Goal: Contribute content: Contribute content

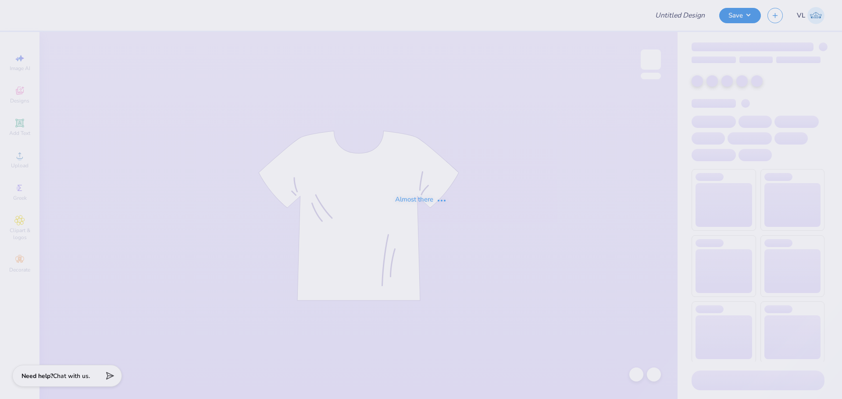
type input "Bucknell ADPi Sweat Set PR '25"
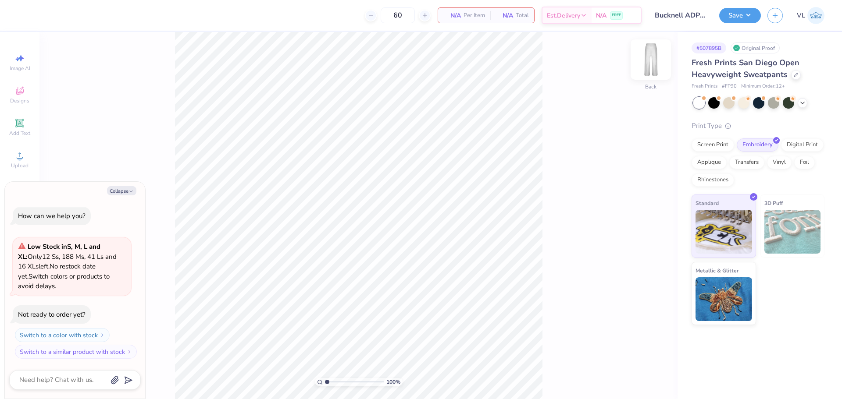
click at [652, 58] on img at bounding box center [650, 59] width 35 height 35
click at [23, 161] on div "Upload" at bounding box center [19, 160] width 31 height 26
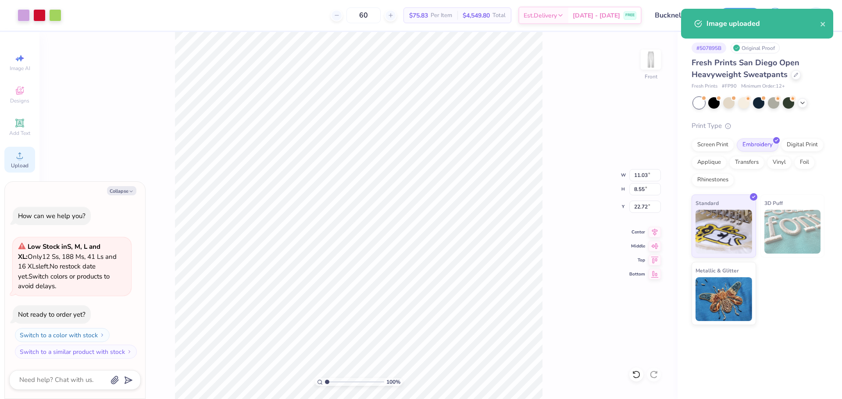
type textarea "x"
type input "33.45"
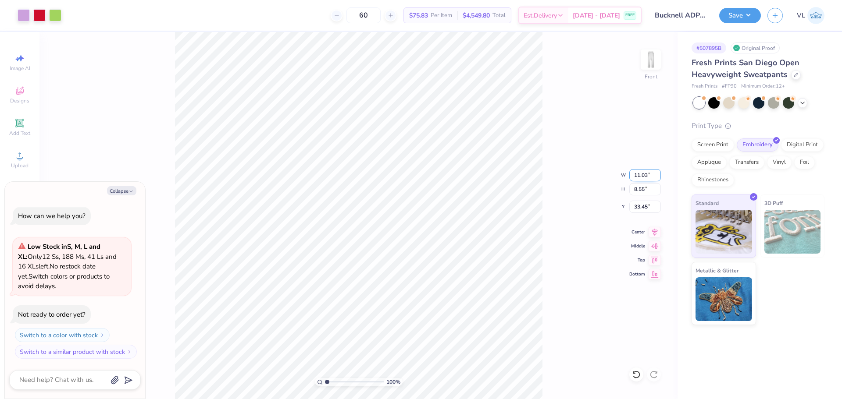
click at [645, 174] on input "11.03" at bounding box center [645, 175] width 32 height 12
type input "3.5"
type textarea "x"
type input "3.50"
type input "2.71"
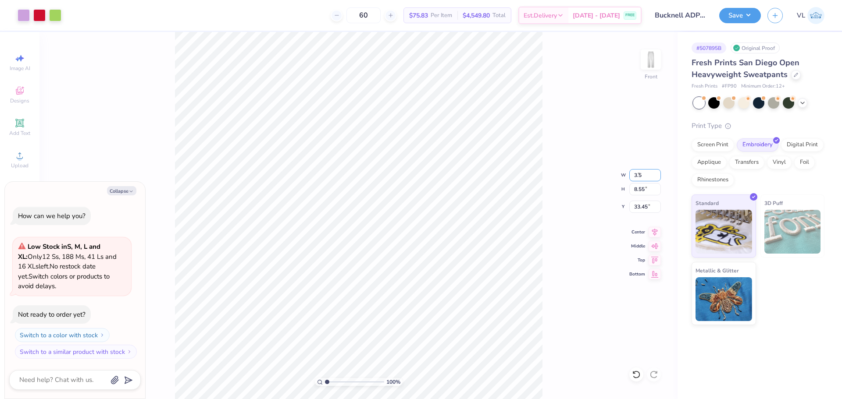
type input "36.37"
type textarea "x"
type input "43.10"
type textarea "x"
type input "44.21"
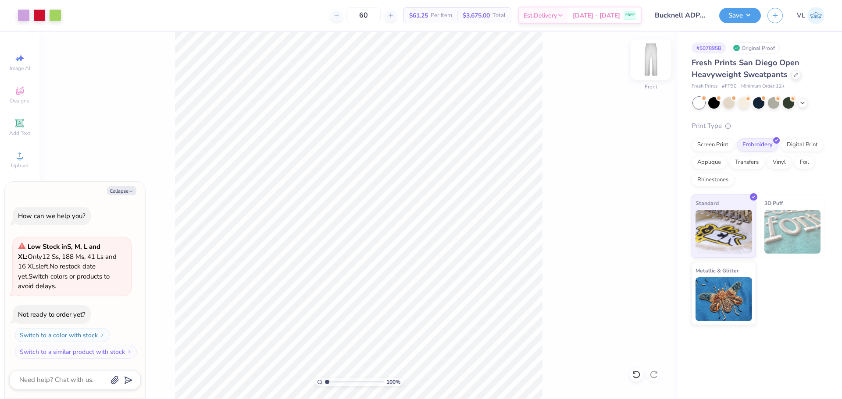
click at [650, 61] on img at bounding box center [650, 59] width 35 height 35
click at [28, 157] on div "Upload" at bounding box center [19, 160] width 31 height 26
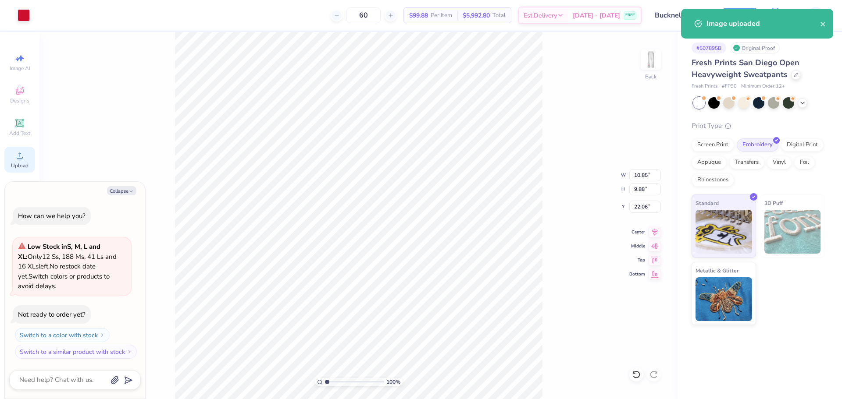
type textarea "x"
type input "9.93"
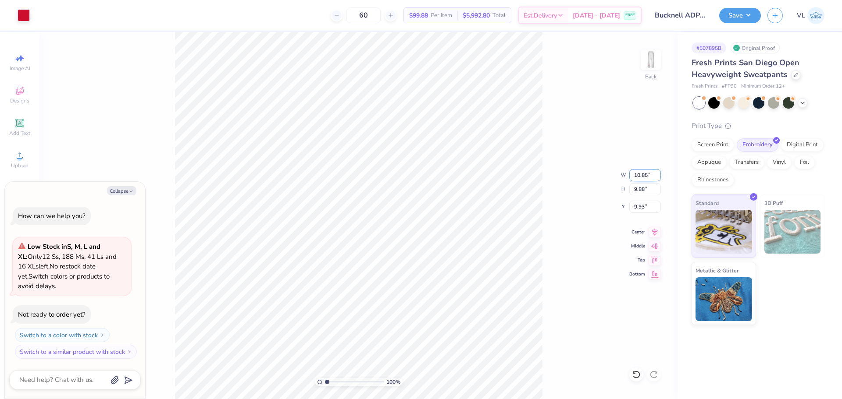
click at [640, 172] on input "10.85" at bounding box center [645, 175] width 32 height 12
type input "6"
type textarea "x"
type input "6.00"
type input "5.46"
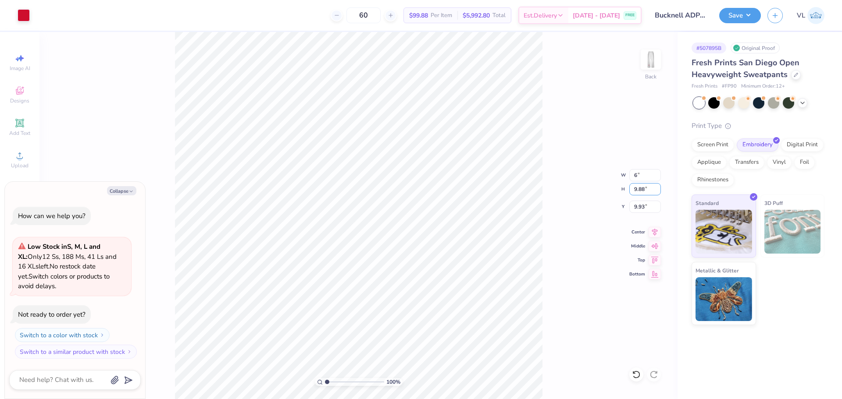
type input "12.14"
type textarea "x"
type input "13.10"
type textarea "x"
type input "11.92"
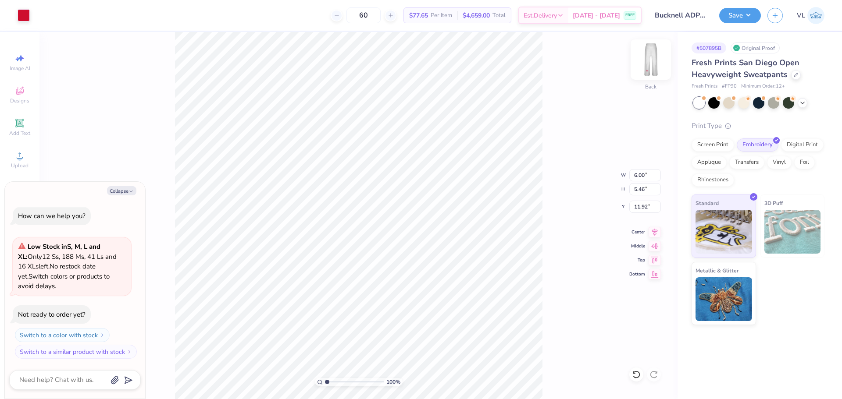
click at [646, 55] on img at bounding box center [650, 59] width 35 height 35
type textarea "x"
type input "44.58"
click at [652, 57] on img at bounding box center [650, 59] width 35 height 35
type textarea "x"
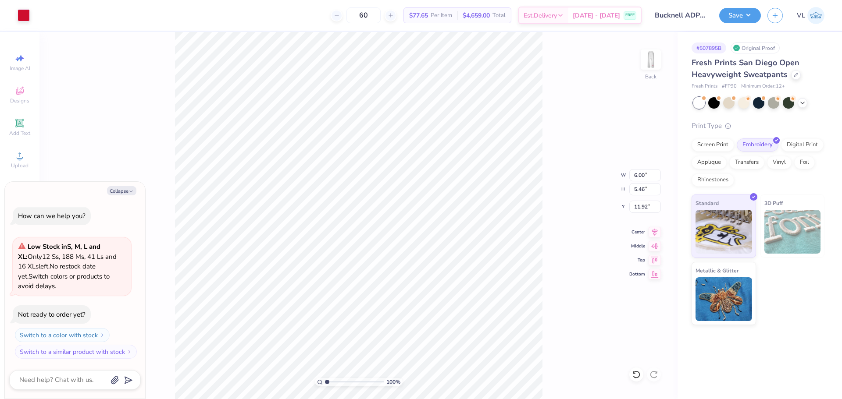
type input "10.59"
click at [731, 14] on button "Save" at bounding box center [740, 14] width 42 height 15
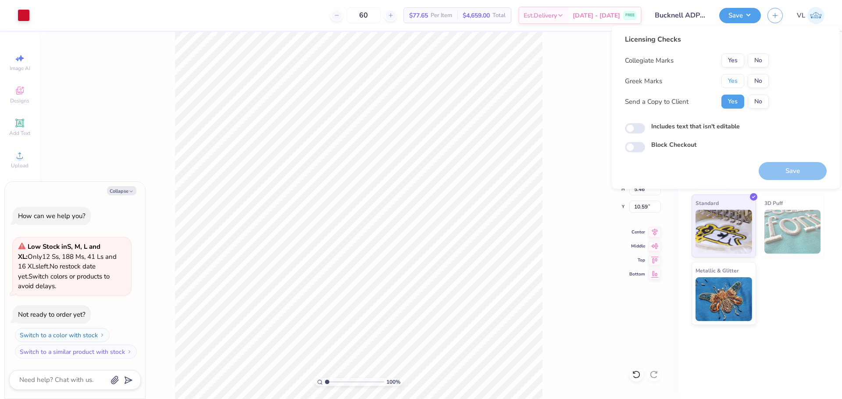
click at [729, 74] on button "Yes" at bounding box center [732, 81] width 23 height 14
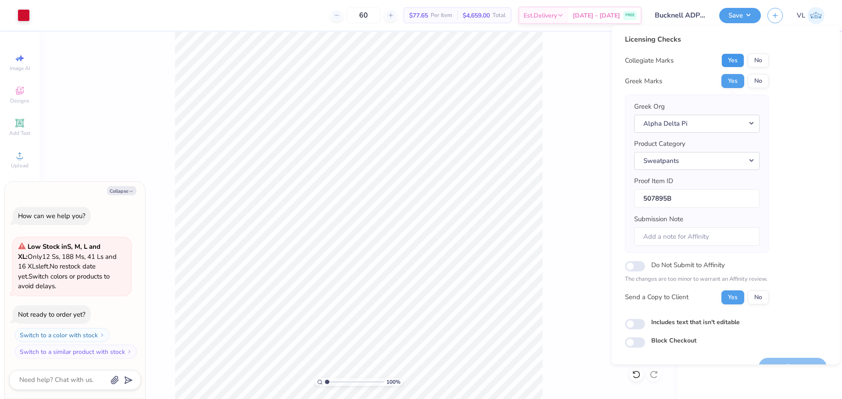
click at [734, 54] on button "Yes" at bounding box center [732, 60] width 23 height 14
type textarea "x"
drag, startPoint x: 688, startPoint y: 237, endPoint x: 665, endPoint y: 216, distance: 31.0
click at [688, 237] on input "Submission Note" at bounding box center [696, 237] width 125 height 19
paste input "Sweatset PR Theta Iota"
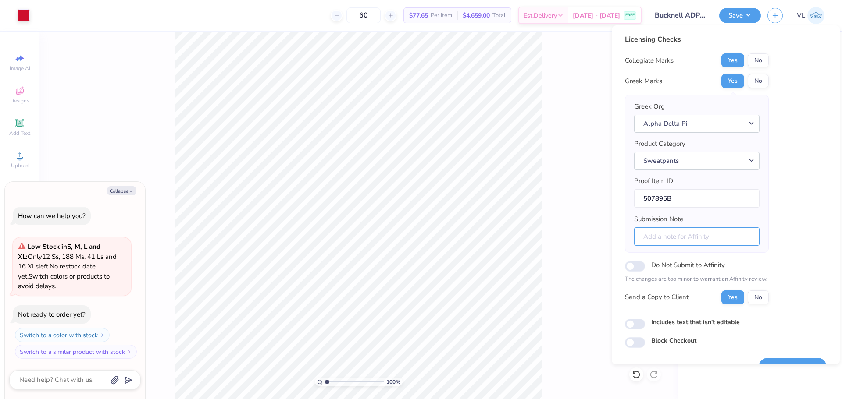
type input "Sweatset PR Theta Iota"
type textarea "x"
click at [682, 236] on input "Sweatset PR Theta Iota" at bounding box center [696, 237] width 125 height 19
type input "Sweatset PR Theta Iota"
type textarea "x"
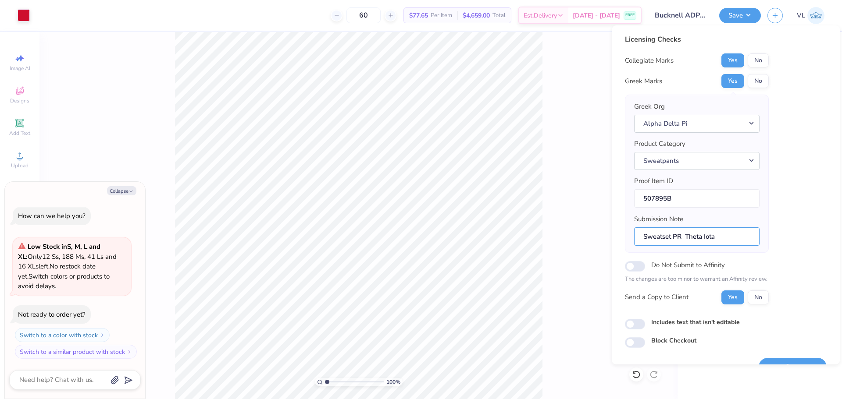
type input "Sweatset PR a Theta Iota"
type textarea "x"
type input "Sweatset PR an Theta Iota"
type textarea "x"
type input "Sweatset PR and Theta Iota"
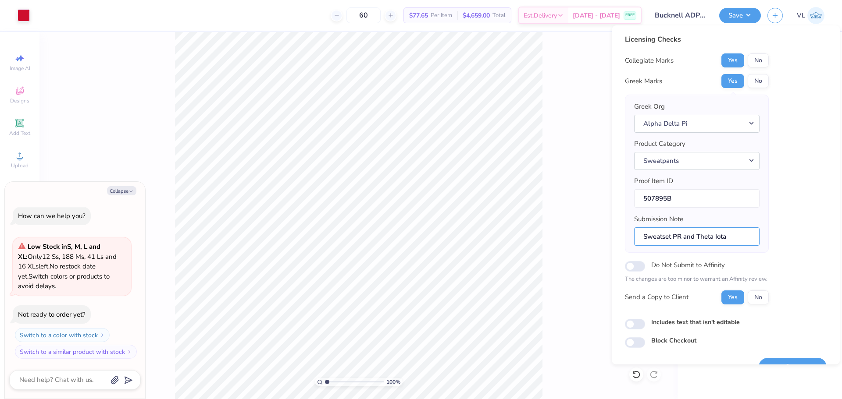
type textarea "x"
type input "Sweatset PR and Theta Iota"
click at [760, 54] on button "No" at bounding box center [757, 60] width 21 height 14
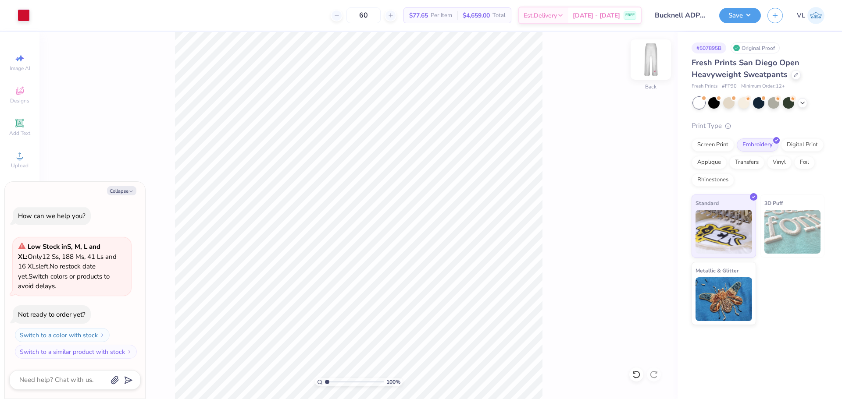
click at [647, 64] on img at bounding box center [650, 59] width 35 height 35
click at [743, 18] on button "Save" at bounding box center [740, 14] width 42 height 15
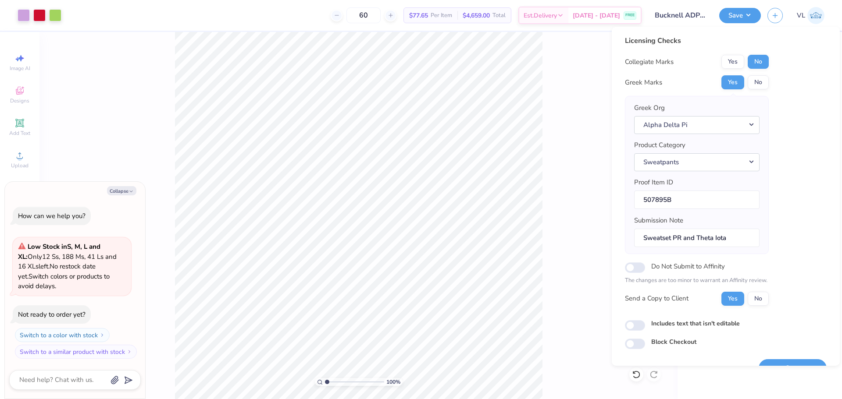
scroll to position [20, 0]
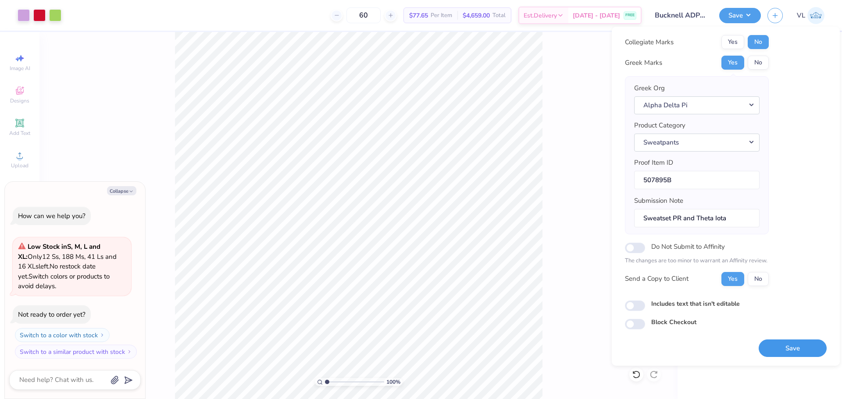
click at [779, 347] on button "Save" at bounding box center [792, 349] width 68 height 18
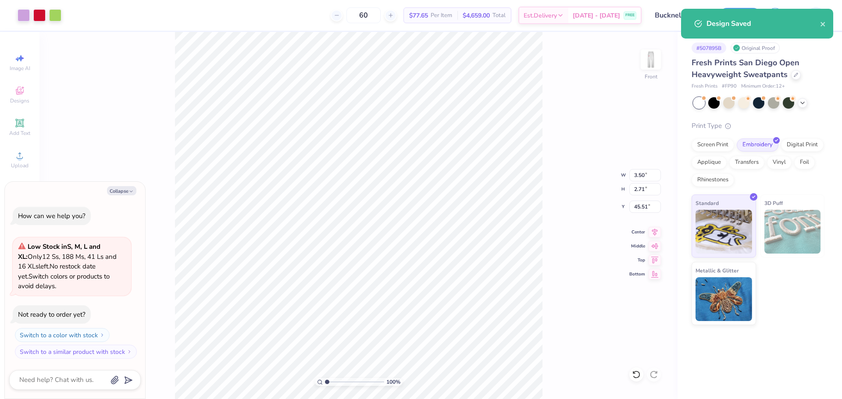
type textarea "x"
